Goal: Complete application form

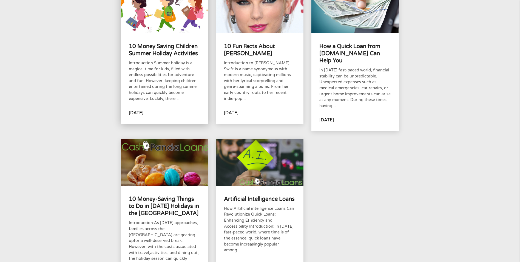
scroll to position [55, 0]
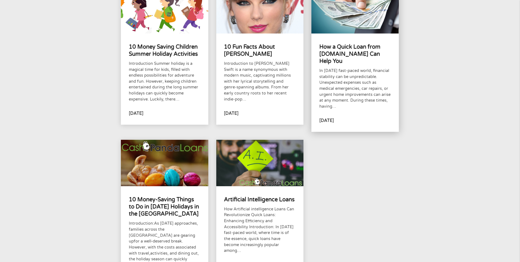
click at [346, 47] on h4 "How a Quick Loan from [DOMAIN_NAME] Can Help You" at bounding box center [356, 54] width 72 height 22
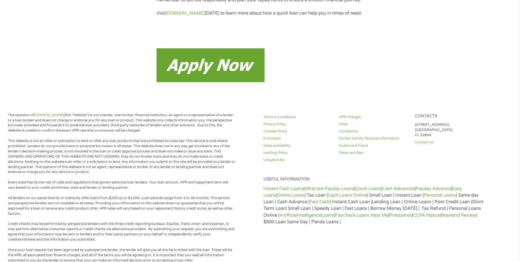
scroll to position [1564, 0]
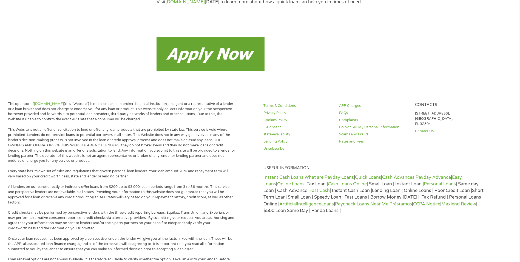
click at [181, 61] on img at bounding box center [211, 54] width 108 height 34
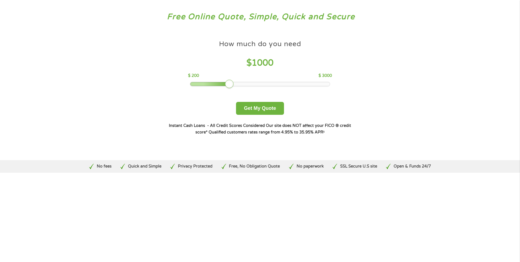
scroll to position [27, 0]
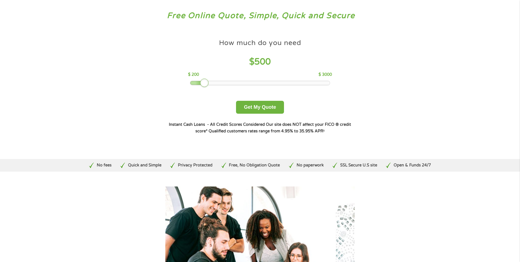
drag, startPoint x: 231, startPoint y: 80, endPoint x: 208, endPoint y: 83, distance: 23.0
click at [208, 83] on div at bounding box center [204, 82] width 9 height 9
click at [258, 104] on button "Get My Quote" at bounding box center [260, 107] width 48 height 13
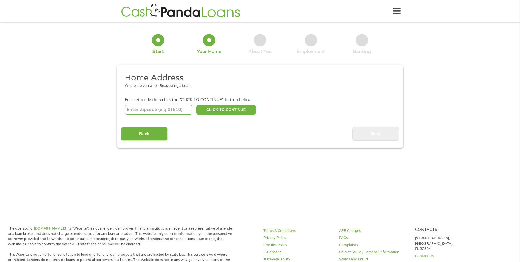
click at [144, 109] on input "number" at bounding box center [159, 109] width 68 height 9
type input "19803"
click at [226, 109] on button "CLICK TO CONTINUE" at bounding box center [226, 109] width 60 height 9
type input "19803"
type input "Wilmington"
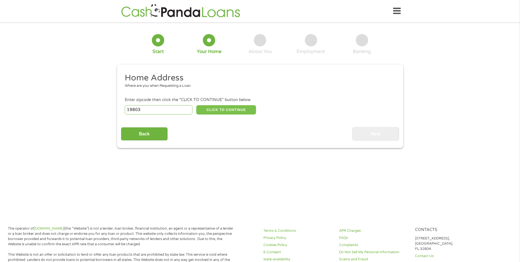
select select "Delaware"
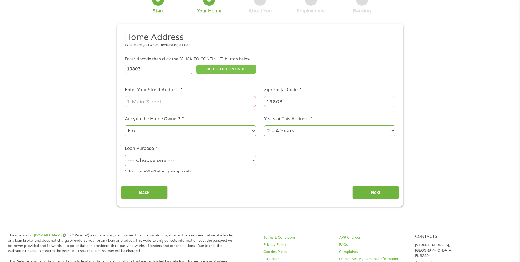
scroll to position [55, 0]
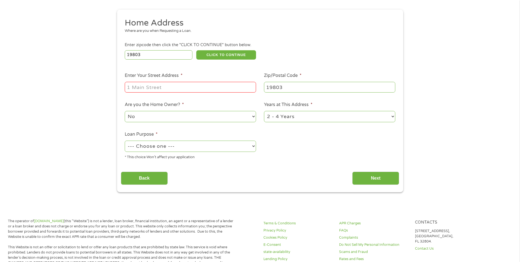
click at [161, 89] on input "Enter Your Street Address *" at bounding box center [190, 87] width 131 height 10
type input "114 Nevada Avenue"
click at [302, 116] on select "1 Year or less 1 - 2 Years 2 - 4 Years Over 4 Years" at bounding box center [329, 116] width 131 height 11
select select "60months"
click at [264, 111] on select "1 Year or less 1 - 2 Years 2 - 4 Years Over 4 Years" at bounding box center [329, 116] width 131 height 11
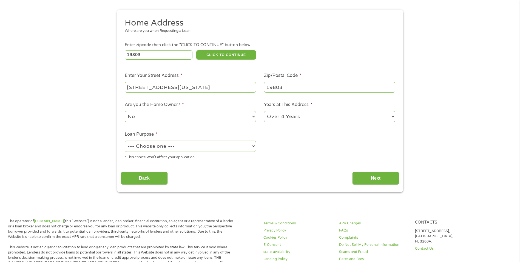
scroll to position [82, 0]
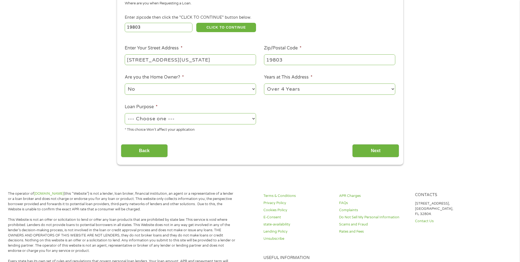
click at [168, 85] on select "No Yes" at bounding box center [190, 88] width 131 height 11
select select "yes"
click at [125, 83] on select "No Yes" at bounding box center [190, 88] width 131 height 11
click at [167, 118] on select "--- Choose one --- Pay Bills Debt Consolidation Home Improvement Major Purchase…" at bounding box center [190, 118] width 131 height 11
select select "shorttermcash"
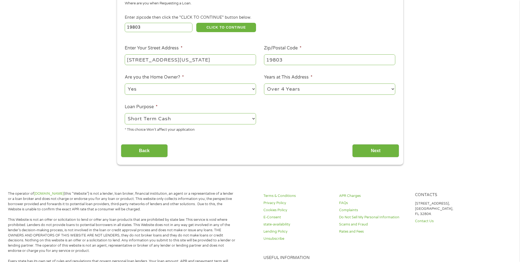
click at [125, 113] on select "--- Choose one --- Pay Bills Debt Consolidation Home Improvement Major Purchase…" at bounding box center [190, 118] width 131 height 11
drag, startPoint x: 156, startPoint y: 150, endPoint x: 291, endPoint y: 171, distance: 136.3
click at [289, 172] on section "1 Start 2 Your Home 3 About You 4 Employment 5 Banking 6 This field is hidden w…" at bounding box center [260, 60] width 520 height 233
click at [378, 149] on input "Next" at bounding box center [376, 150] width 47 height 13
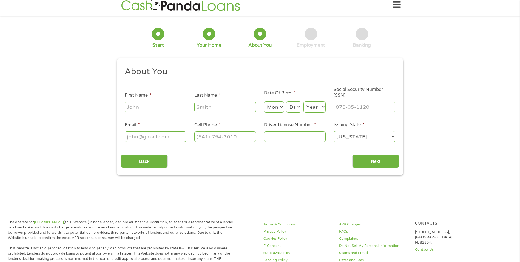
scroll to position [0, 0]
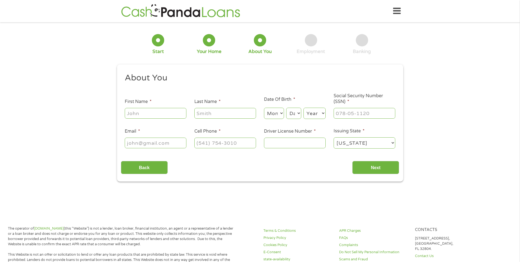
click at [149, 115] on input "First Name *" at bounding box center [156, 113] width 62 height 10
type input "Jesse"
type input "Carroll"
click at [281, 112] on select "Month 1 2 3 4 5 6 7 8 9 10 11 12" at bounding box center [274, 113] width 20 height 11
select select "7"
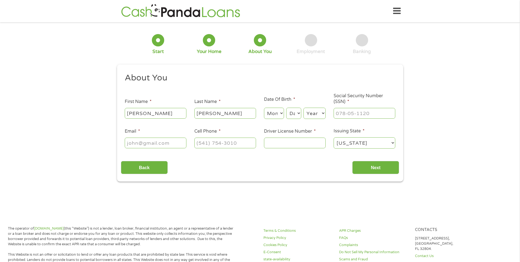
click at [264, 108] on select "Month 1 2 3 4 5 6 7 8 9 10 11 12" at bounding box center [274, 113] width 20 height 11
click at [299, 110] on select "Day 1 2 3 4 5 6 7 8 9 10 11 12 13 14 15 16 17 18 19 20 21 22 23 24 25 26 27 28 …" at bounding box center [293, 113] width 15 height 11
select select "22"
click at [286, 108] on select "Day 1 2 3 4 5 6 7 8 9 10 11 12 13 14 15 16 17 18 19 20 21 22 23 24 25 26 27 28 …" at bounding box center [293, 113] width 15 height 11
click at [321, 111] on select "Year 2007 2006 2005 2004 2003 2002 2001 2000 1999 1998 1997 1996 1995 1994 1993…" at bounding box center [315, 113] width 22 height 11
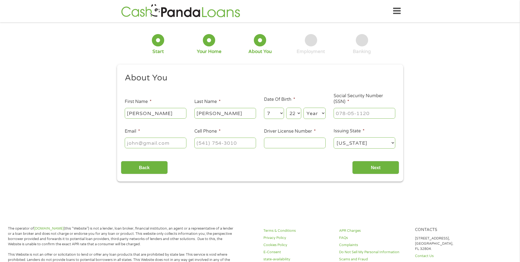
select select "1978"
click at [304, 108] on select "Year 2007 2006 2005 2004 2003 2002 2001 2000 1999 1998 1997 1996 1995 1994 1993…" at bounding box center [315, 113] width 22 height 11
click at [354, 112] on input "___-__-____" at bounding box center [365, 113] width 62 height 10
type input "222-48-1967"
click at [151, 142] on input "Email *" at bounding box center [156, 142] width 62 height 10
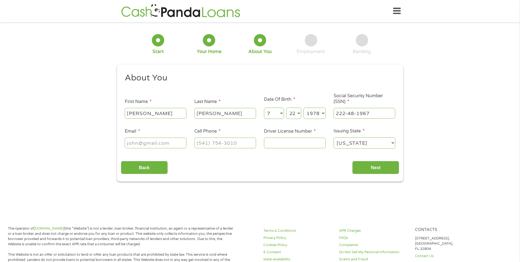
type input "jessescarr42@gmail.com"
type input "(302) 235-9171"
click at [295, 142] on input "Driver License Number *" at bounding box center [295, 142] width 62 height 10
type input "1234553"
click at [386, 165] on input "Next" at bounding box center [376, 167] width 47 height 13
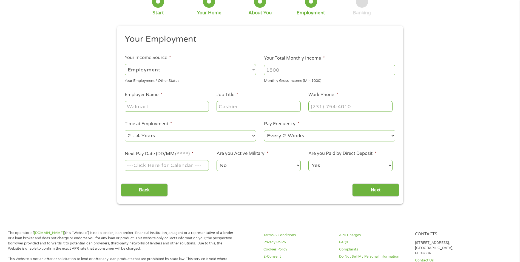
scroll to position [55, 0]
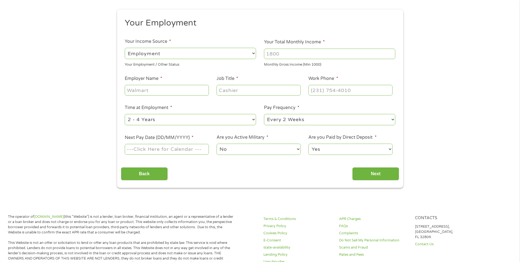
click at [278, 53] on input "Your Total Monthly Income *" at bounding box center [329, 54] width 131 height 10
type input "5000"
click at [154, 90] on input "Employer Name *" at bounding box center [167, 90] width 84 height 10
type input "ADECCO"
type input "Client Delivery Supervisor"
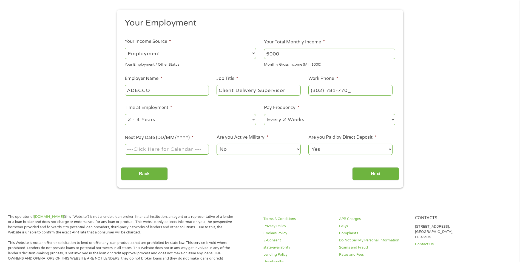
type input "(302) 781-7700"
click at [209, 120] on select "--- Choose one --- 1 Year or less 1 - 2 Years 2 - 4 Years Over 4 Years" at bounding box center [190, 119] width 131 height 11
select select "60months"
click at [125, 114] on select "--- Choose one --- 1 Year or less 1 - 2 Years 2 - 4 Years Over 4 Years" at bounding box center [190, 119] width 131 height 11
click at [299, 120] on select "--- Choose one --- Every 2 Weeks Every Week Monthly Semi-Monthly" at bounding box center [329, 119] width 131 height 11
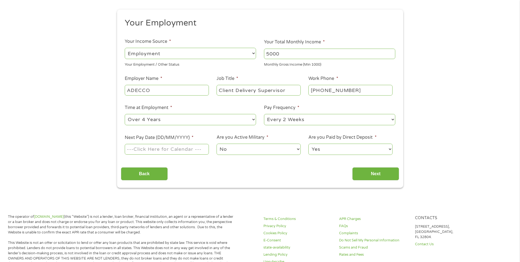
select select "semimonthly"
click at [264, 114] on select "--- Choose one --- Every 2 Weeks Every Week Monthly Semi-Monthly" at bounding box center [329, 119] width 131 height 11
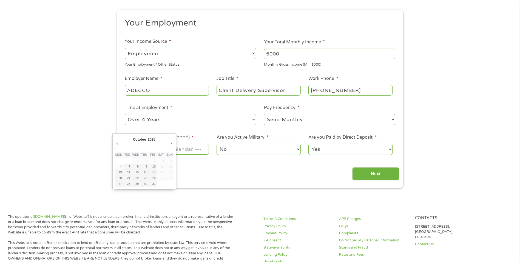
click at [154, 148] on body "Home Get Loan Offer How it works FAQs Blog Cash Loans Quick Loans Online Loans …" at bounding box center [260, 244] width 520 height 598
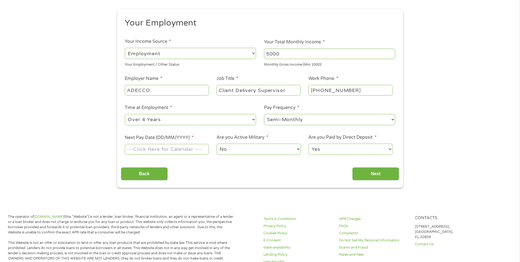
click at [153, 146] on input "Next Pay Date (DD/MM/YYYY) *" at bounding box center [167, 149] width 84 height 10
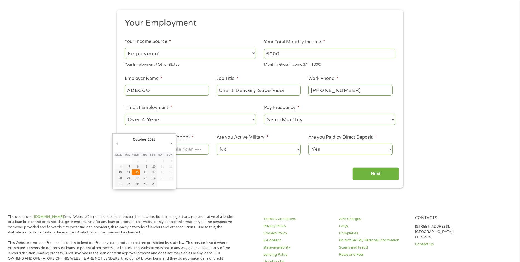
type input "15/10/2025"
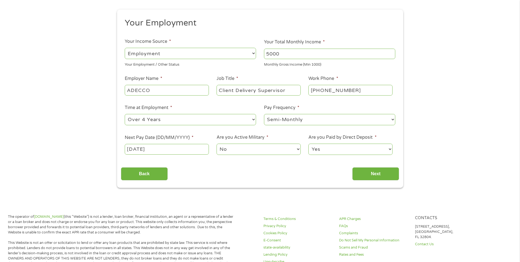
click at [245, 146] on select "No Yes" at bounding box center [259, 148] width 84 height 11
click at [217, 143] on select "No Yes" at bounding box center [259, 148] width 84 height 11
click at [343, 148] on select "Yes No" at bounding box center [351, 148] width 84 height 11
click at [309, 143] on select "Yes No" at bounding box center [351, 148] width 84 height 11
drag, startPoint x: 372, startPoint y: 173, endPoint x: 369, endPoint y: 171, distance: 3.2
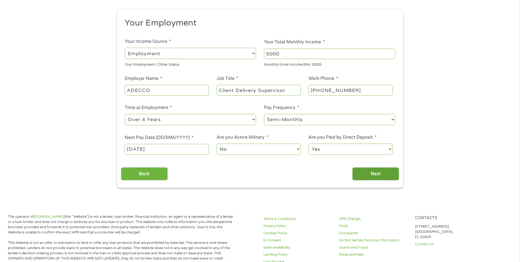
click at [372, 173] on input "Next" at bounding box center [376, 173] width 47 height 13
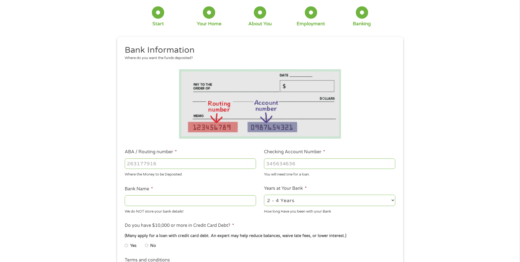
scroll to position [27, 0]
